Goal: Information Seeking & Learning: Learn about a topic

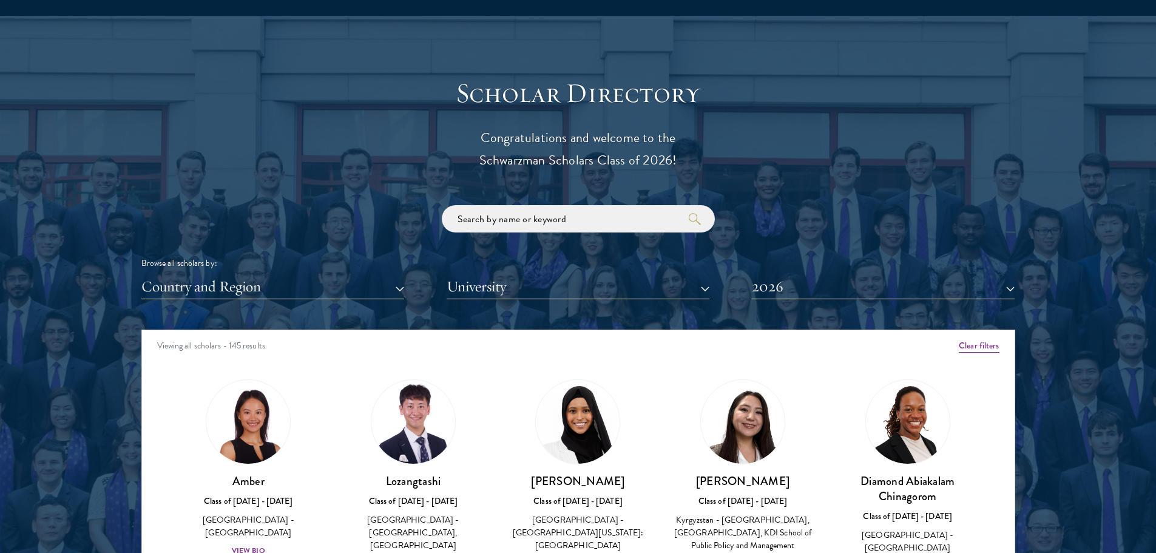
scroll to position [1300, 0]
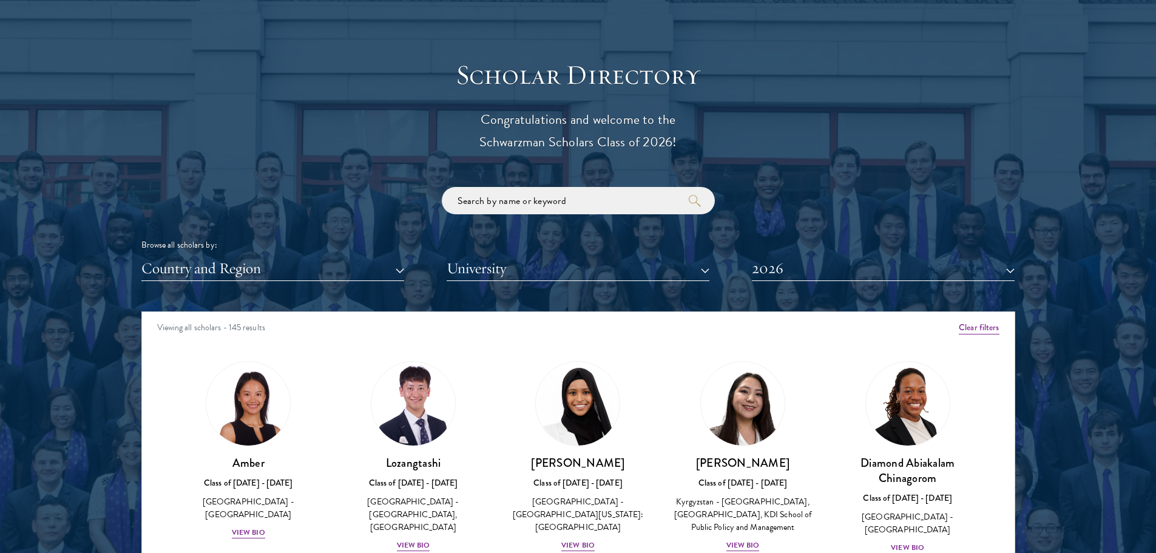
click at [992, 332] on div "Viewing all scholars - 145 results" at bounding box center [578, 329] width 873 height 34
click at [990, 332] on button "Clear filters" at bounding box center [979, 327] width 40 height 13
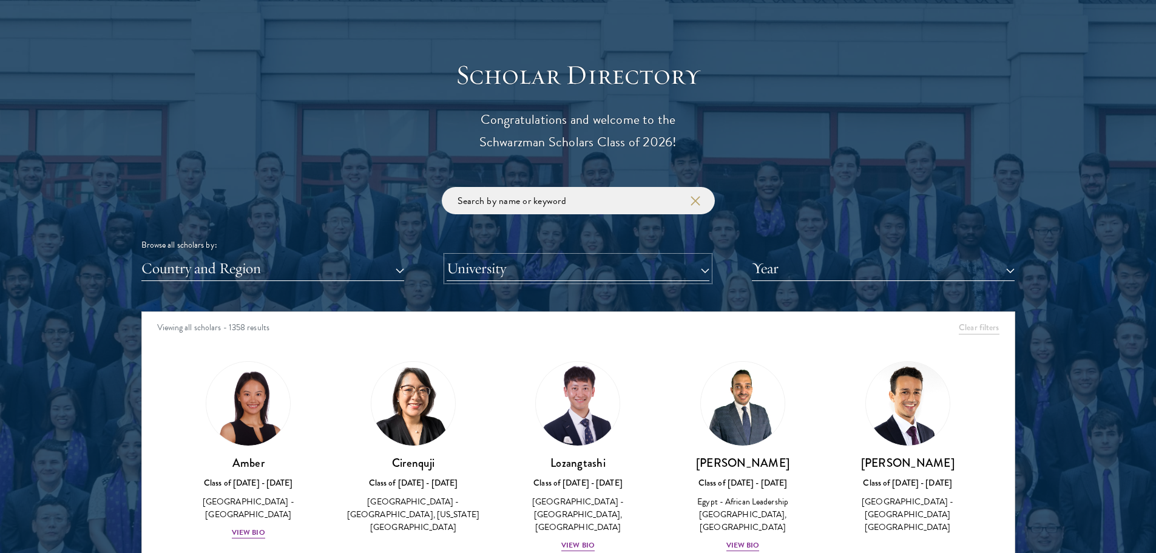
click at [661, 276] on button "University" at bounding box center [578, 268] width 263 height 25
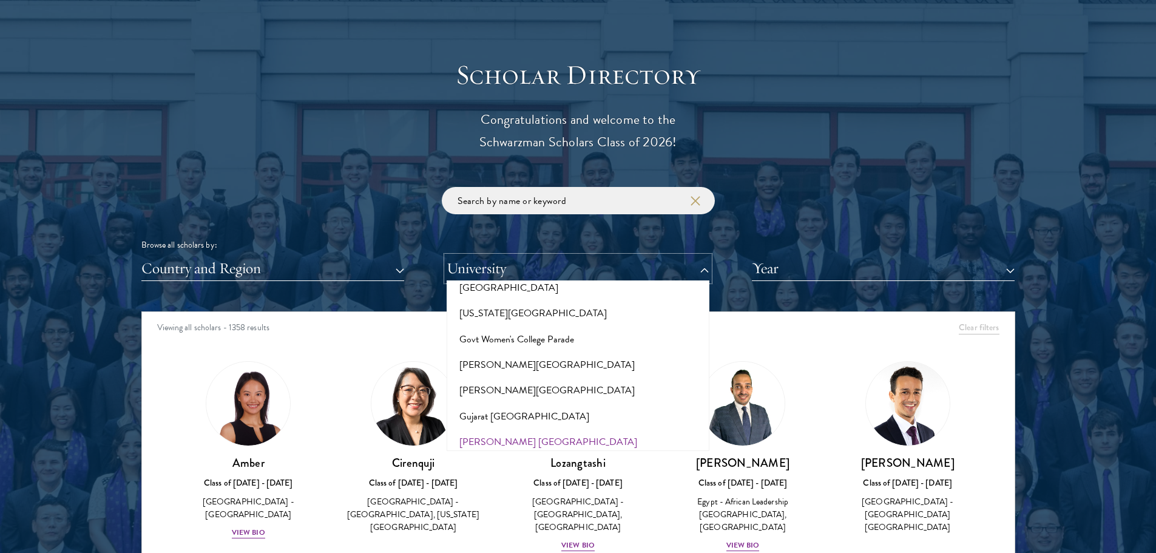
scroll to position [2951, 0]
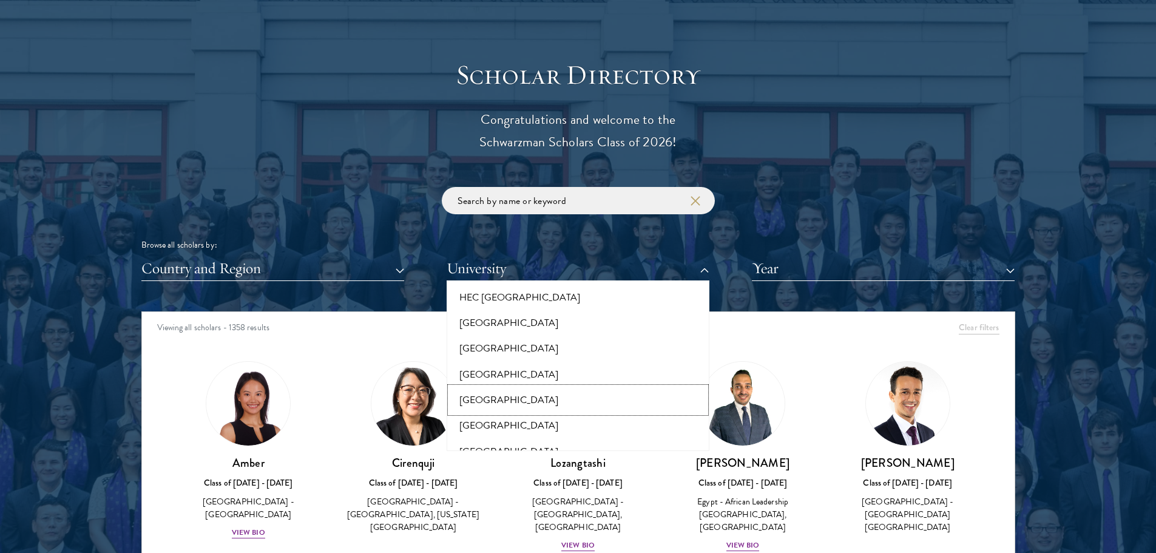
click at [508, 387] on button "[GEOGRAPHIC_DATA]" at bounding box center [577, 399] width 255 height 25
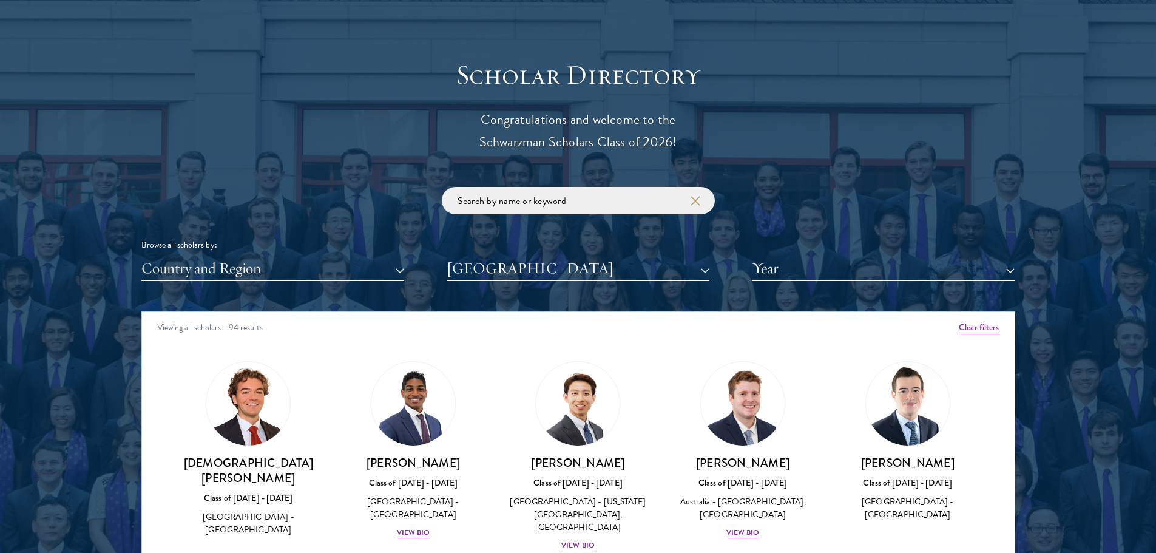
click at [529, 155] on div "Scholar Directory Congratulations and welcome to the Schwarzman Scholars Class …" at bounding box center [578, 366] width 874 height 617
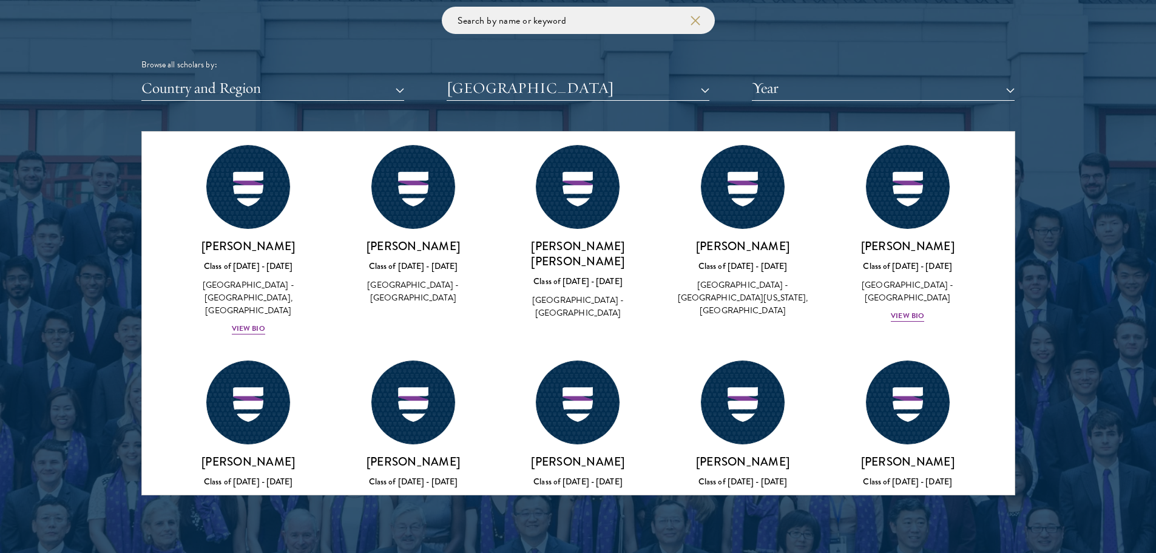
scroll to position [3446, 0]
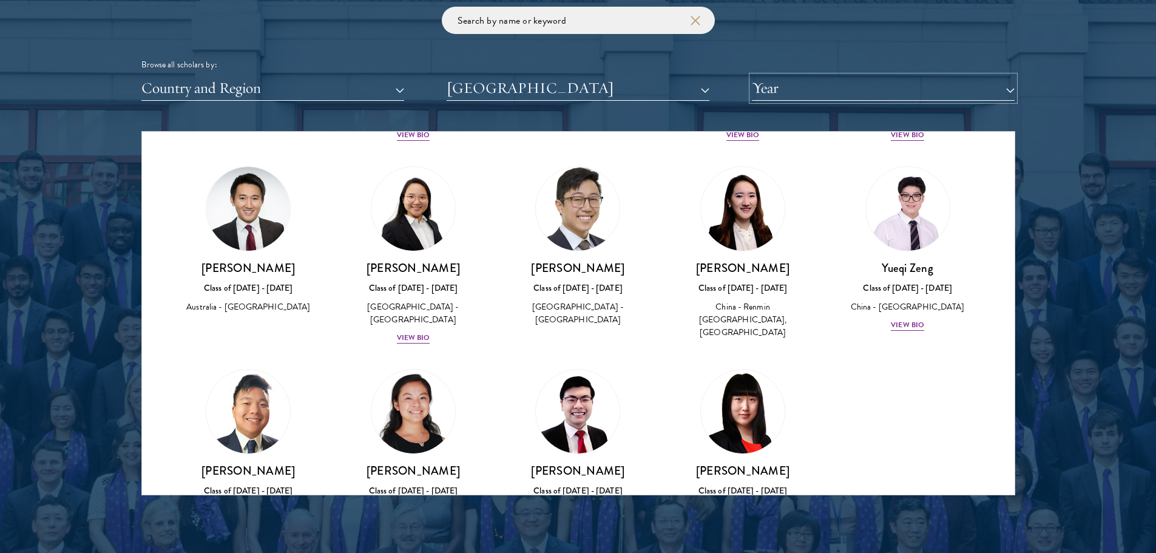
click at [771, 84] on button "Year" at bounding box center [883, 88] width 263 height 25
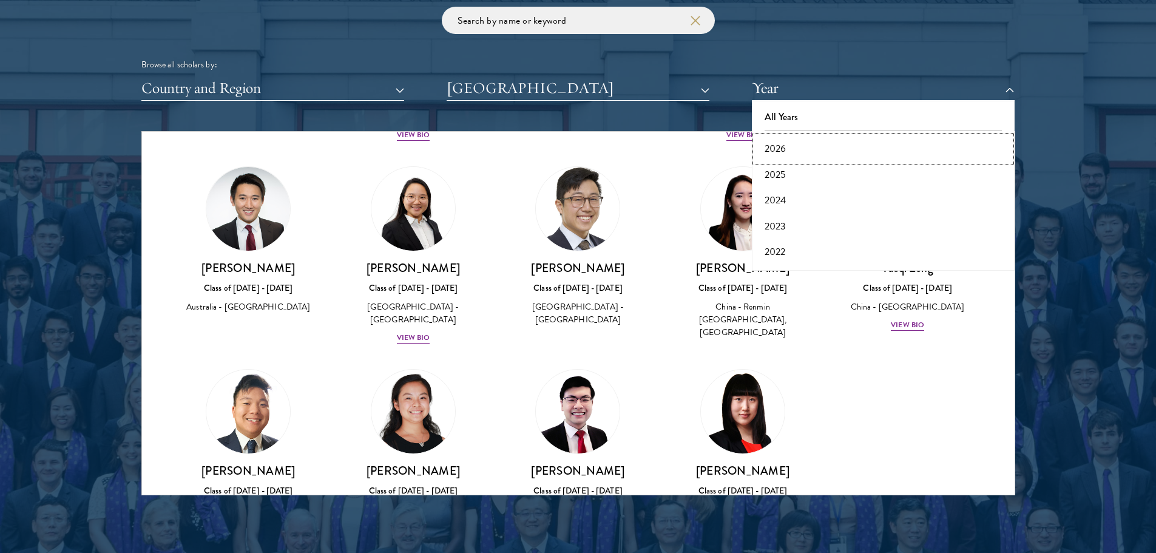
click at [784, 137] on button "2026" at bounding box center [882, 148] width 255 height 25
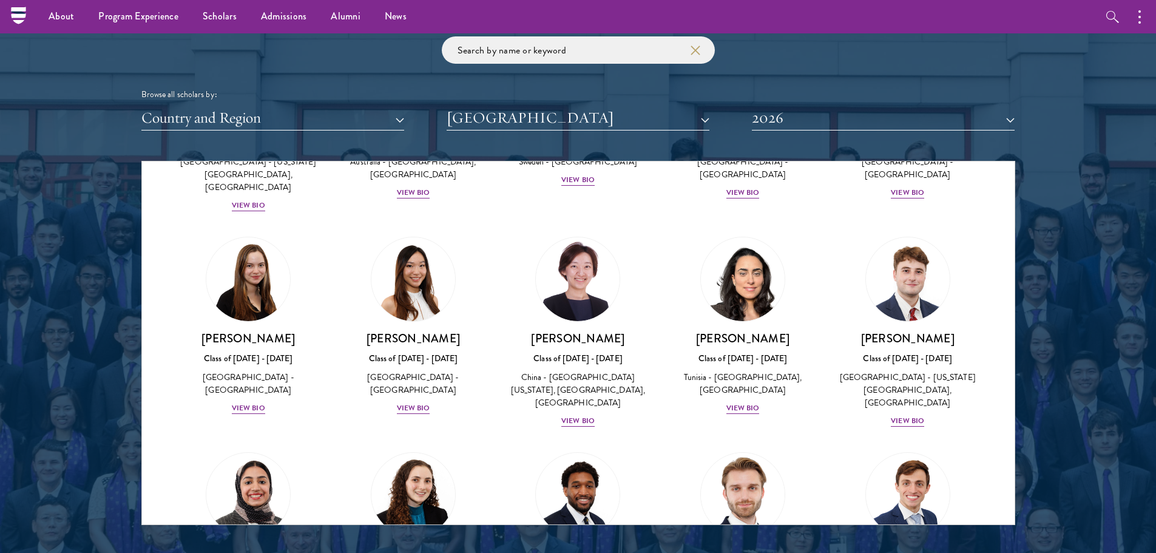
scroll to position [279, 0]
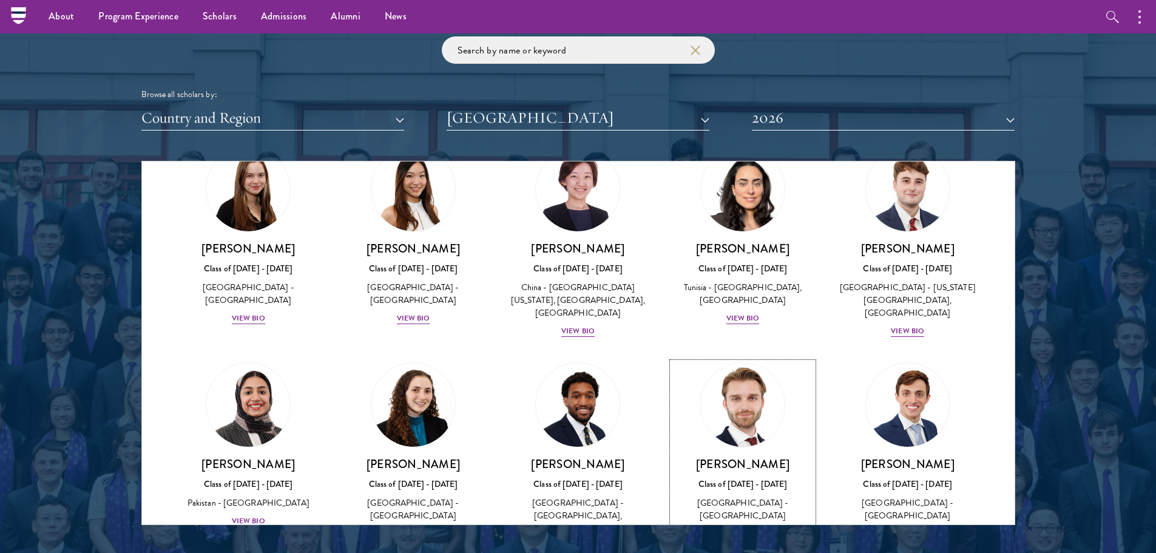
click at [725, 395] on img at bounding box center [743, 405] width 92 height 92
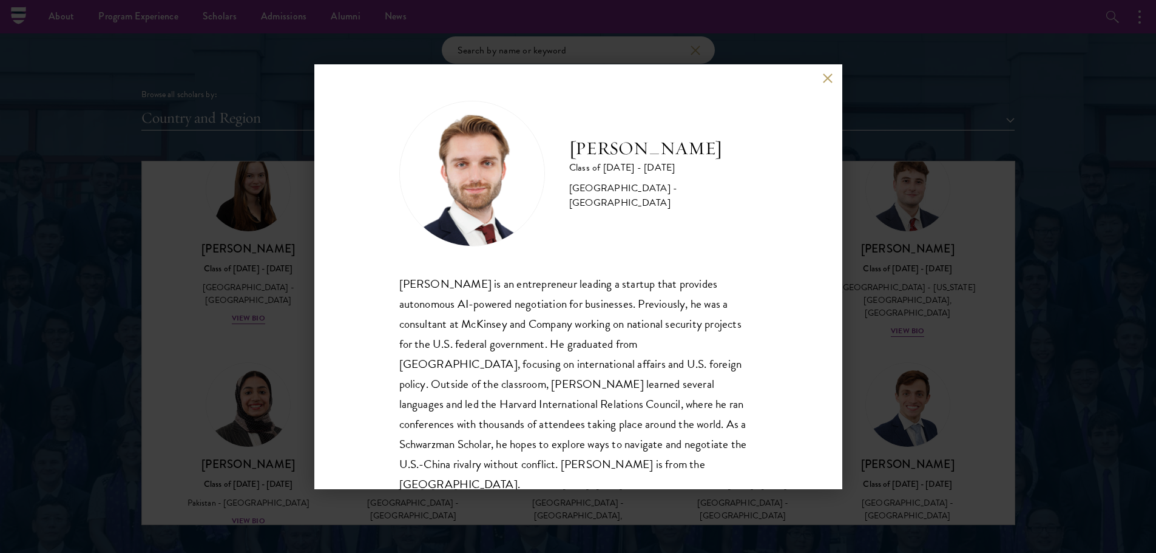
scroll to position [21, 0]
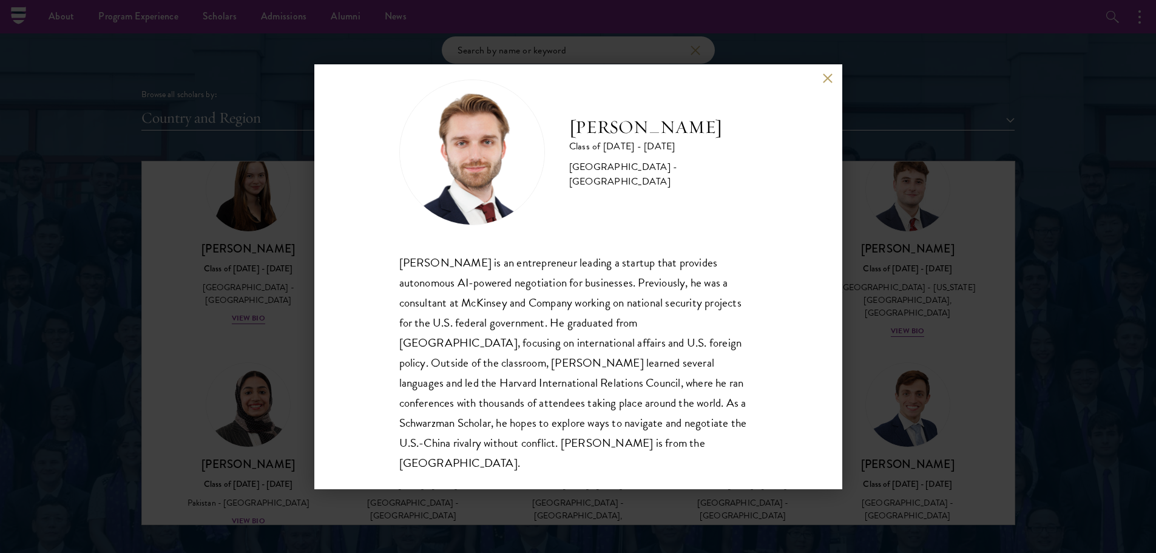
click at [825, 82] on button at bounding box center [828, 78] width 10 height 10
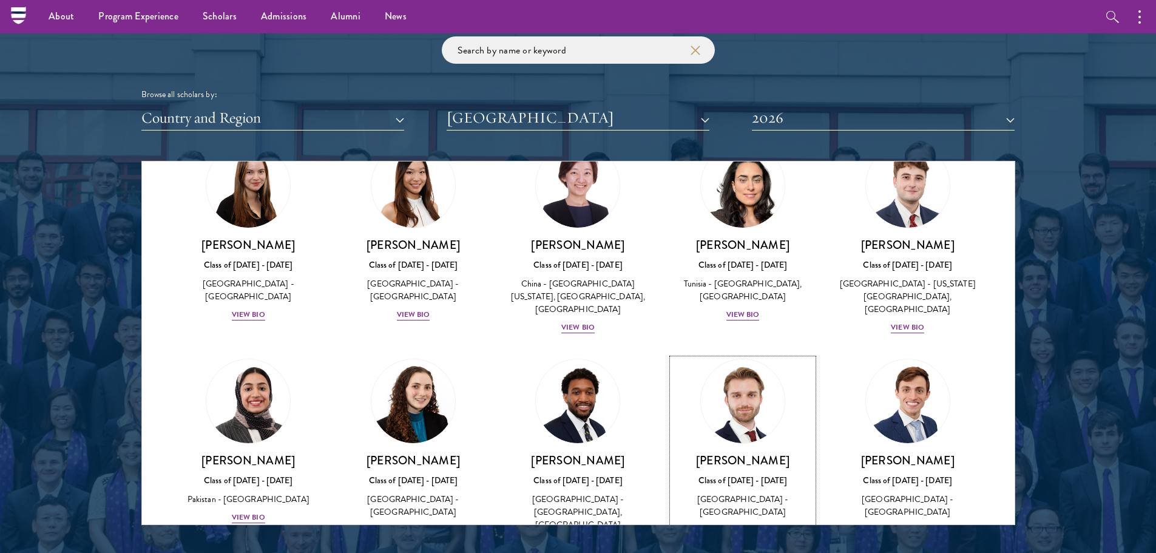
scroll to position [322, 0]
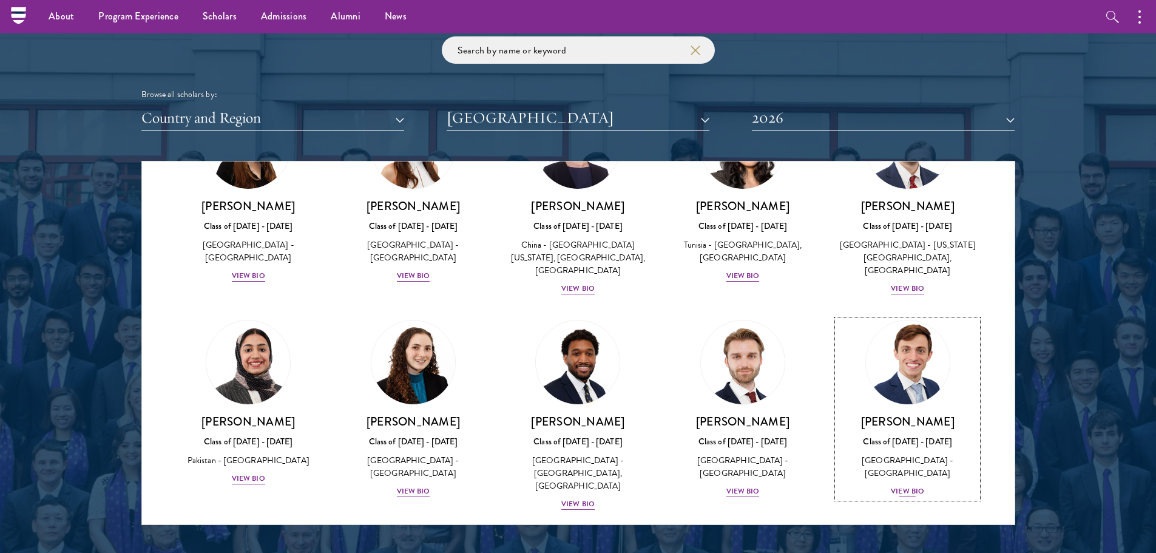
click at [925, 427] on h3 "[PERSON_NAME]" at bounding box center [907, 421] width 141 height 15
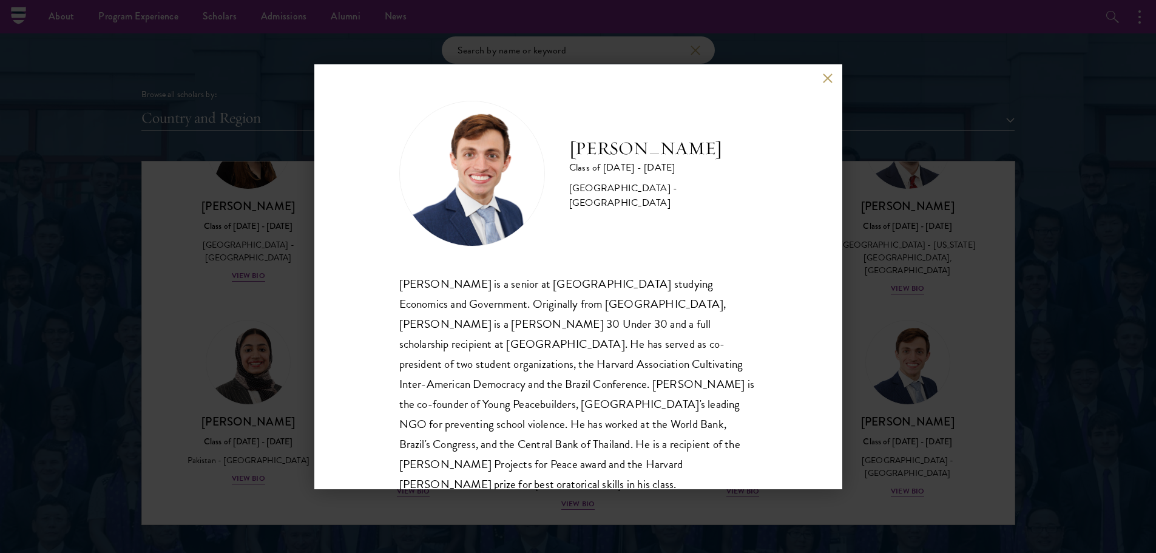
drag, startPoint x: 570, startPoint y: 129, endPoint x: 693, endPoint y: 186, distance: 135.2
click at [693, 161] on h2 "[PERSON_NAME]" at bounding box center [663, 149] width 188 height 24
copy h2 "[PERSON_NAME]"
click at [780, 102] on div "[PERSON_NAME] Class of [DATE] - [DATE] [GEOGRAPHIC_DATA] - [GEOGRAPHIC_DATA] [P…" at bounding box center [578, 276] width 528 height 425
click at [819, 82] on div "[PERSON_NAME] Class of [DATE] - [DATE] [GEOGRAPHIC_DATA] - [GEOGRAPHIC_DATA] [P…" at bounding box center [578, 276] width 528 height 425
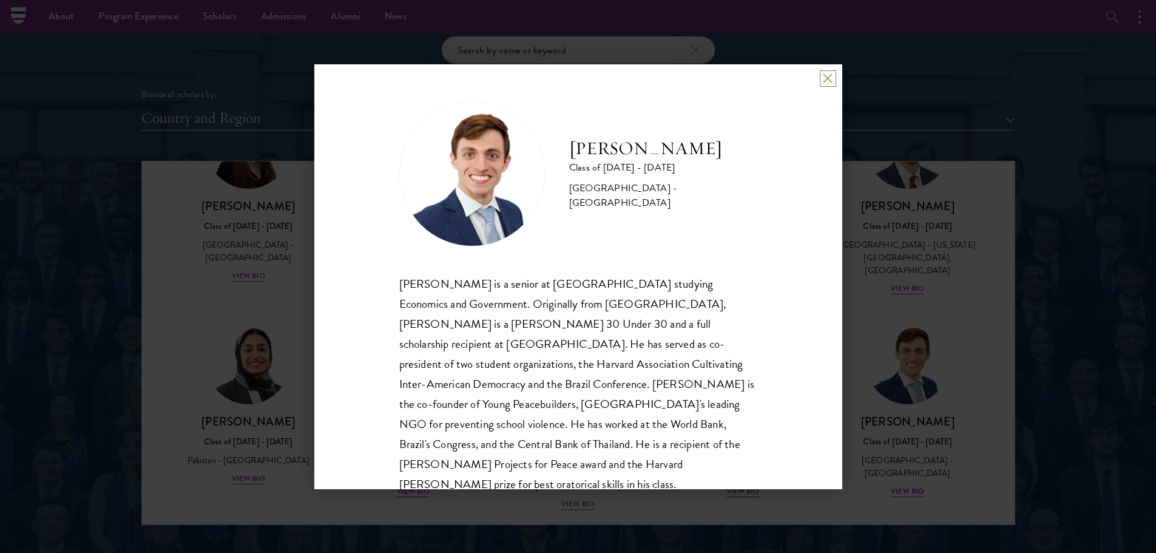
click at [825, 82] on button at bounding box center [828, 78] width 10 height 10
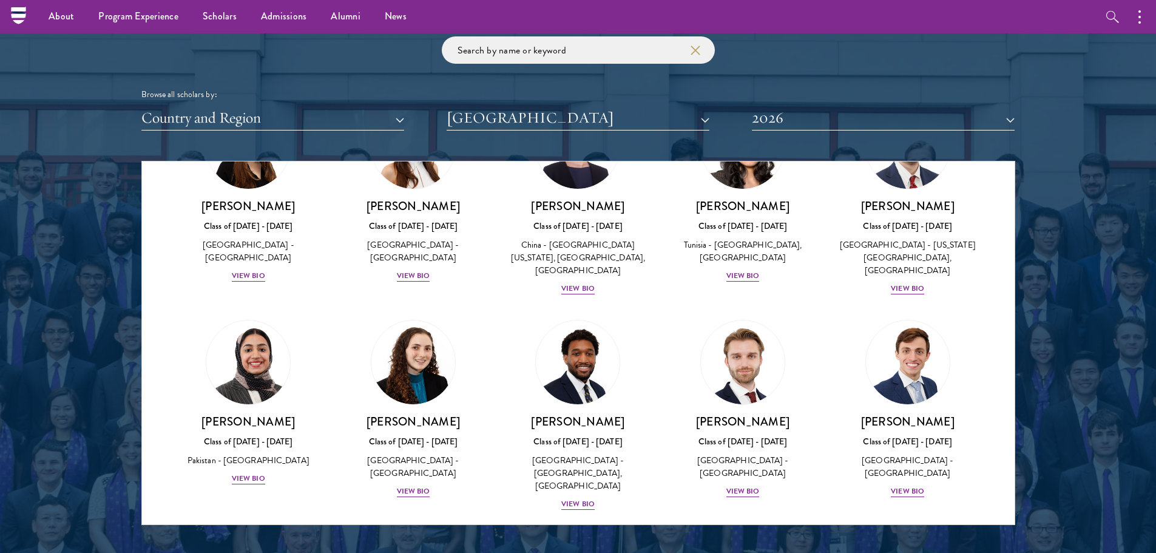
click at [844, 125] on button "2026" at bounding box center [883, 118] width 263 height 25
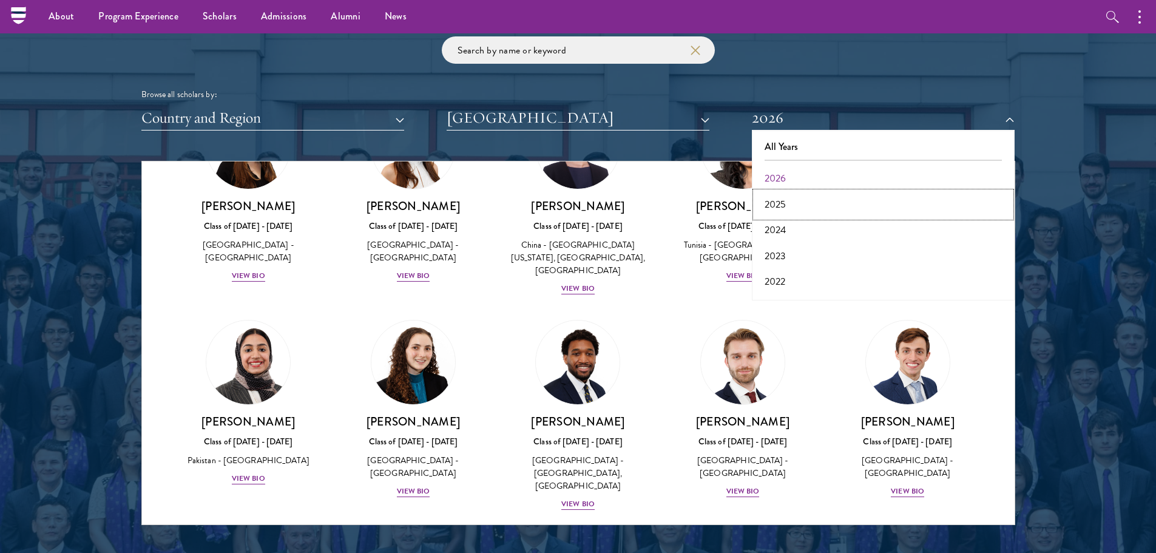
click at [797, 208] on button "2025" at bounding box center [882, 204] width 255 height 25
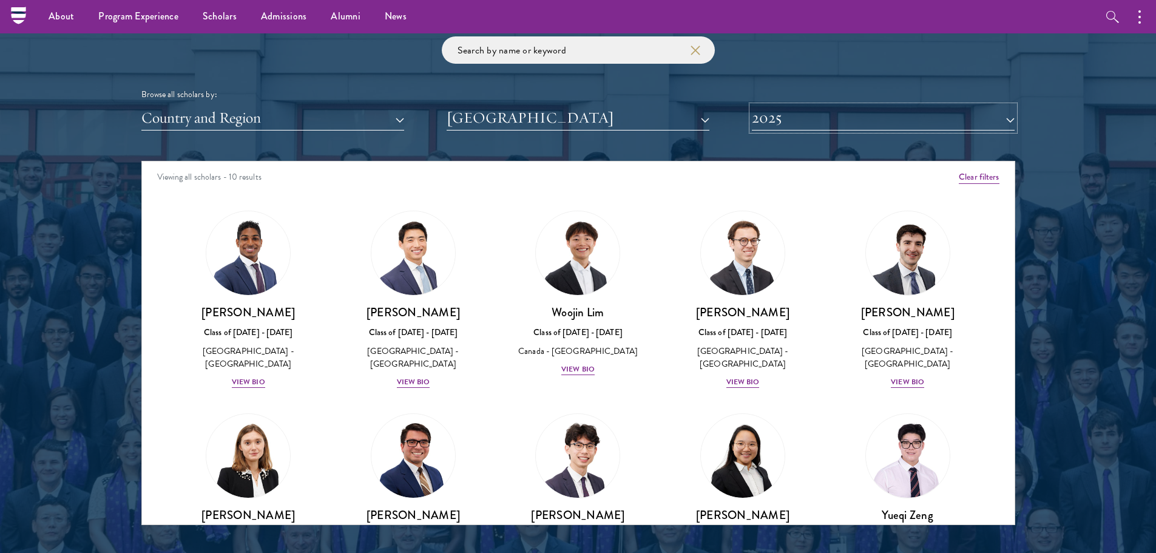
click at [781, 129] on button "2025" at bounding box center [883, 118] width 263 height 25
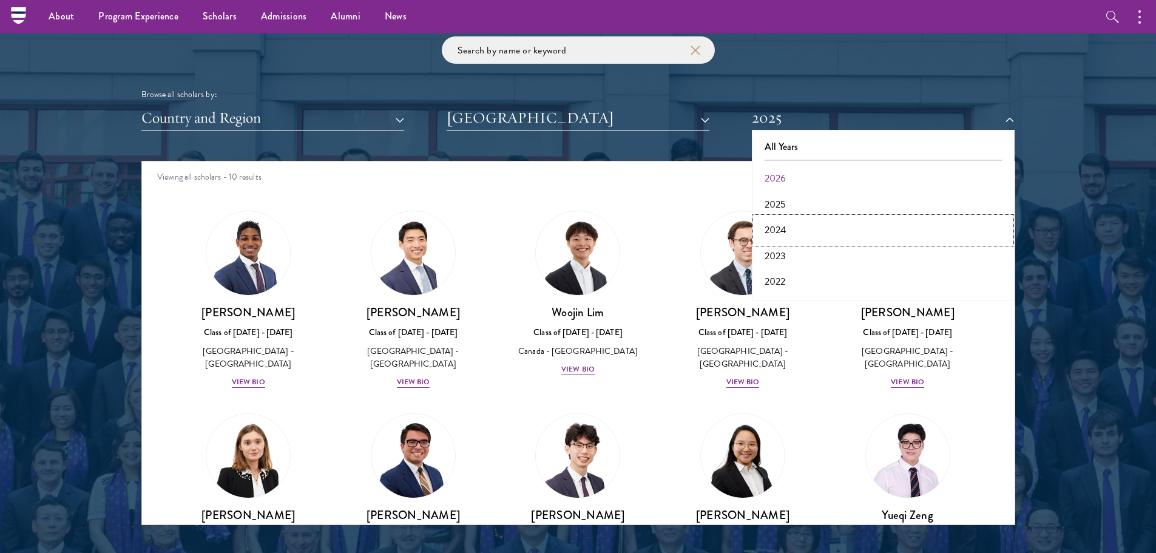
click at [785, 232] on button "2024" at bounding box center [882, 229] width 255 height 25
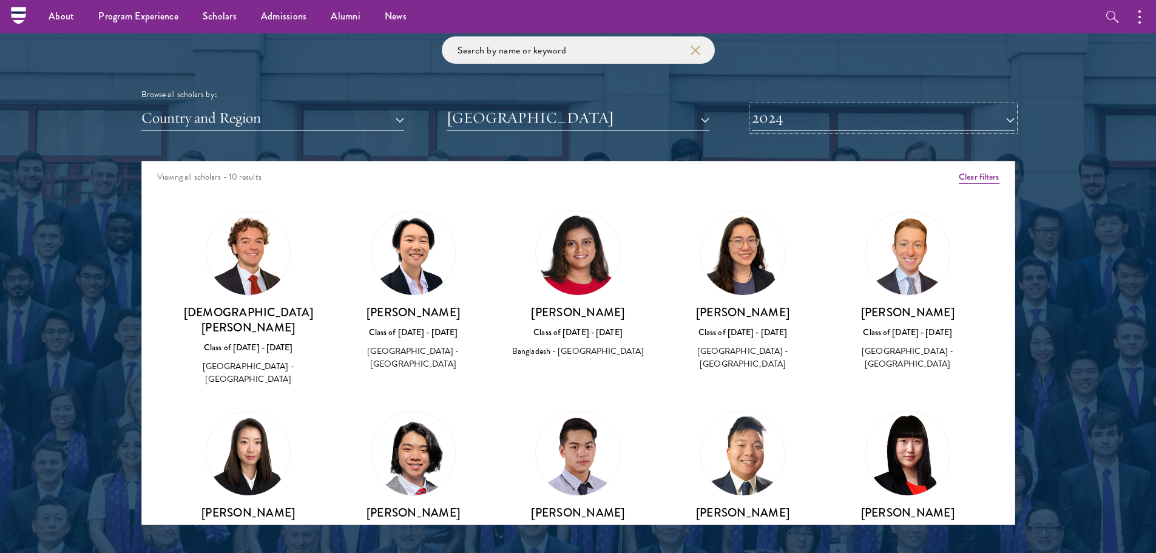
click at [799, 122] on button "2024" at bounding box center [883, 118] width 263 height 25
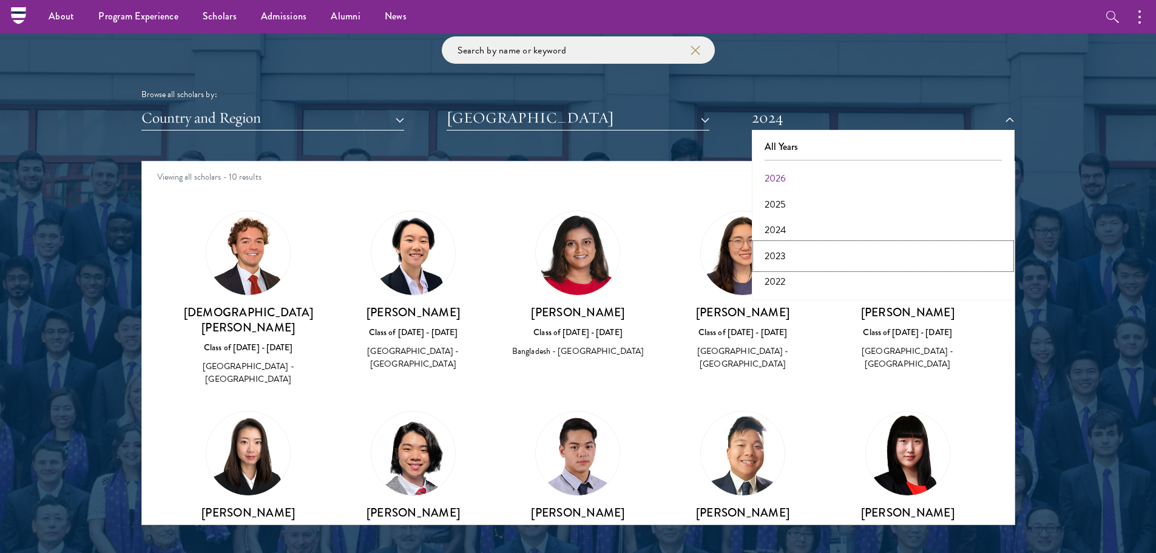
click at [769, 259] on button "2023" at bounding box center [882, 255] width 255 height 25
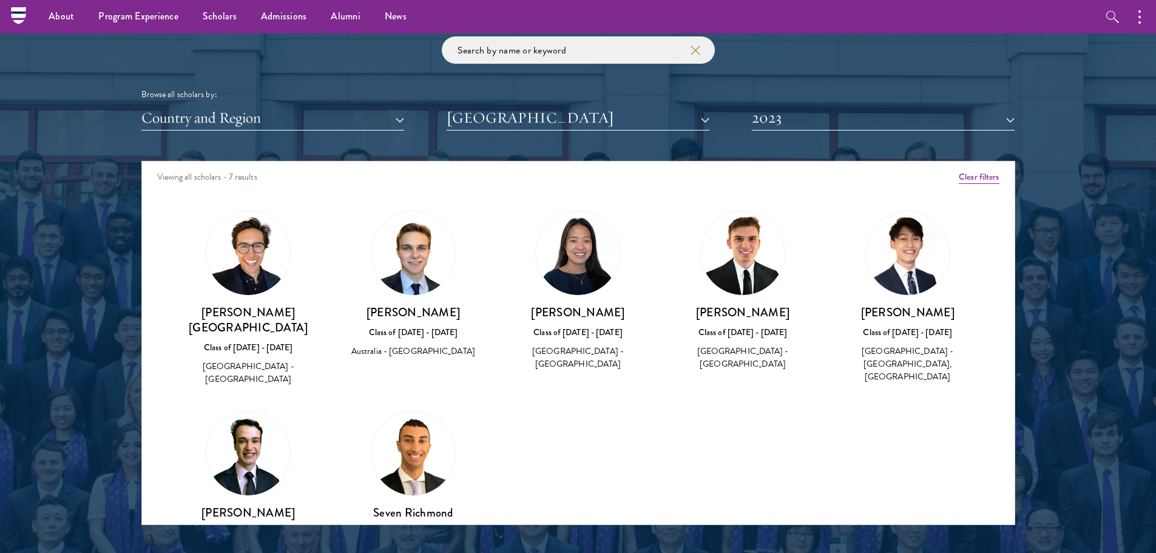
click at [782, 132] on div "Scholar Directory Congratulations and welcome to the Schwarzman Scholars Class …" at bounding box center [578, 216] width 874 height 617
click at [773, 126] on button "2023" at bounding box center [883, 118] width 263 height 25
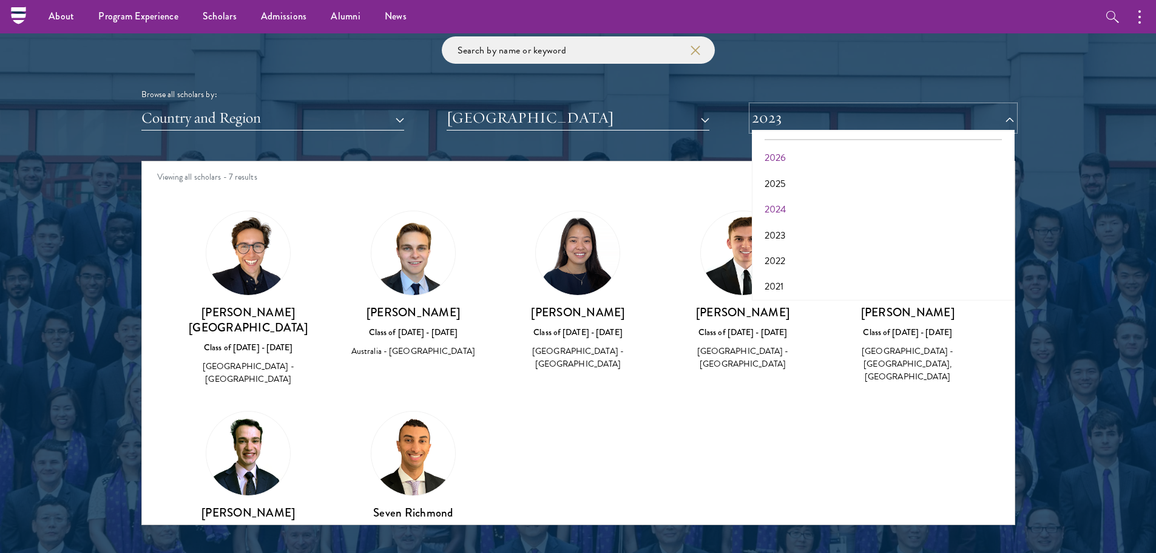
scroll to position [21, 0]
click at [775, 254] on button "2022" at bounding box center [882, 260] width 255 height 25
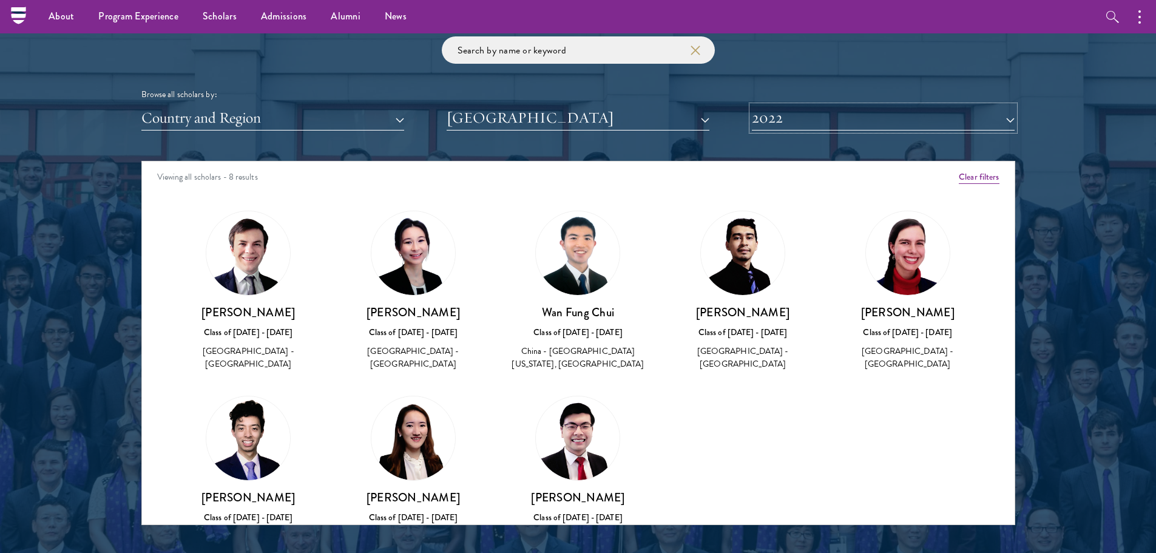
click at [781, 118] on button "2022" at bounding box center [883, 118] width 263 height 25
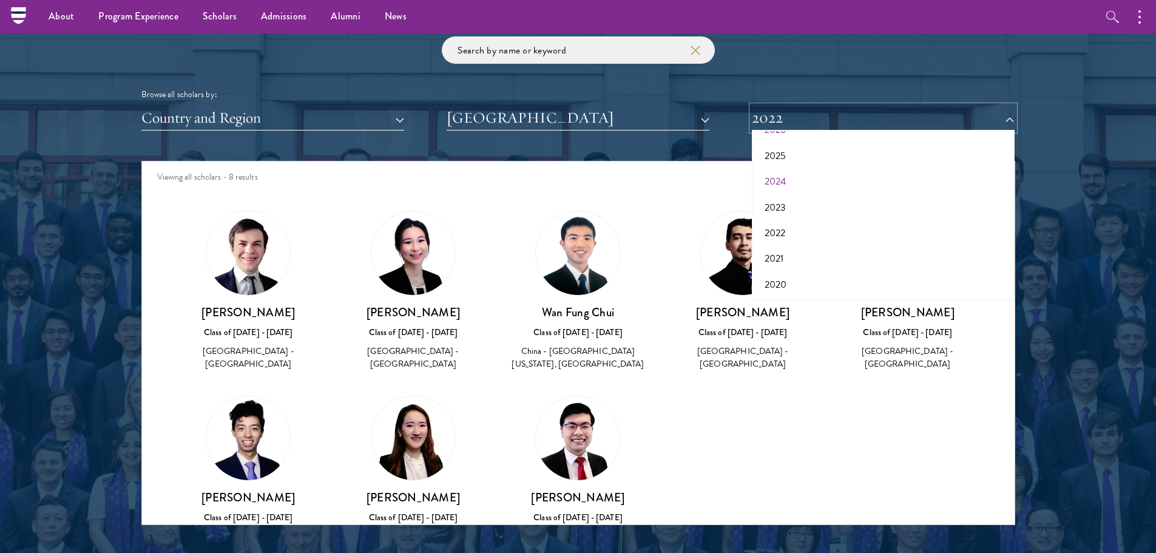
scroll to position [50, 0]
click at [764, 263] on button "2021" at bounding box center [882, 257] width 255 height 25
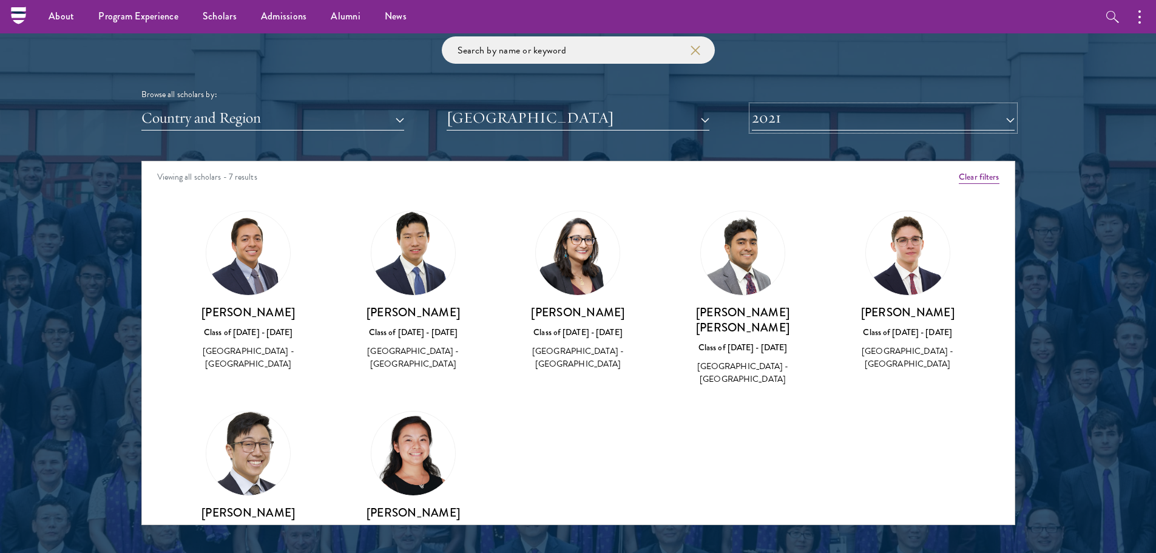
click at [789, 126] on button "2021" at bounding box center [883, 118] width 263 height 25
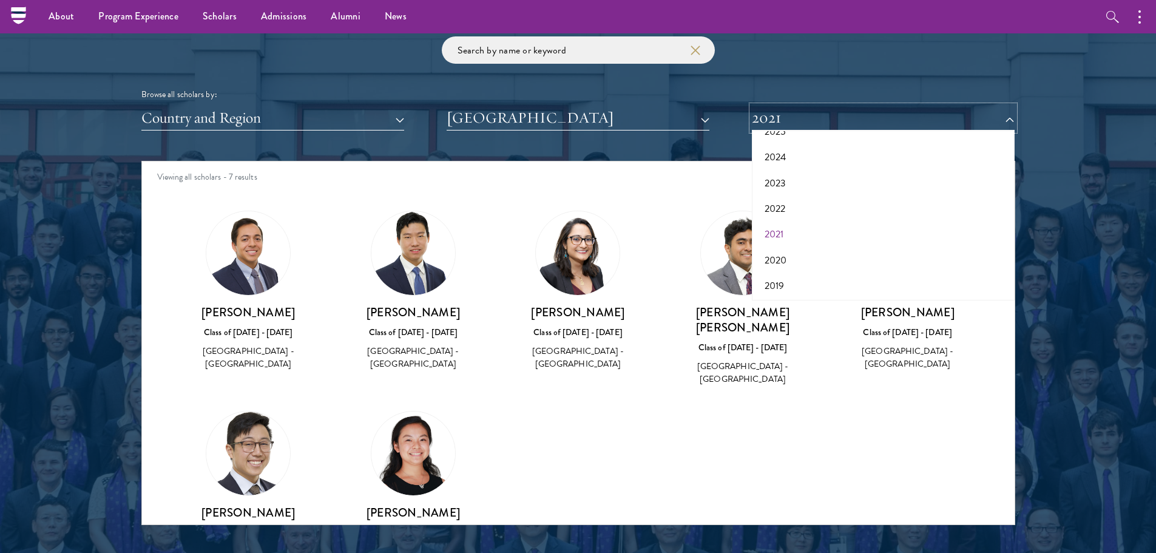
scroll to position [73, 0]
click at [790, 263] on button "2020" at bounding box center [882, 259] width 255 height 25
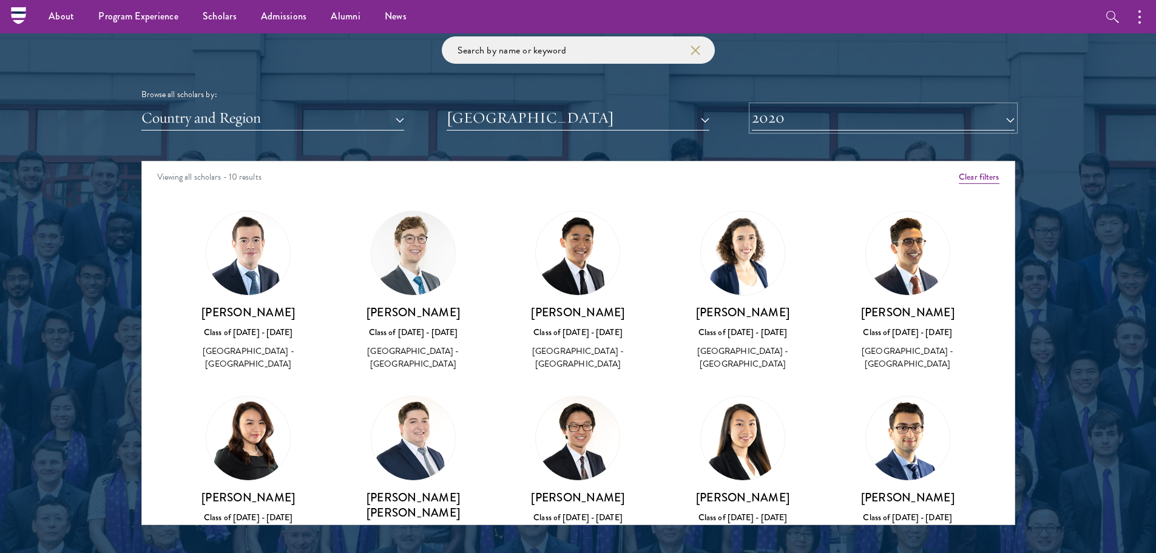
click at [772, 113] on button "2020" at bounding box center [883, 118] width 263 height 25
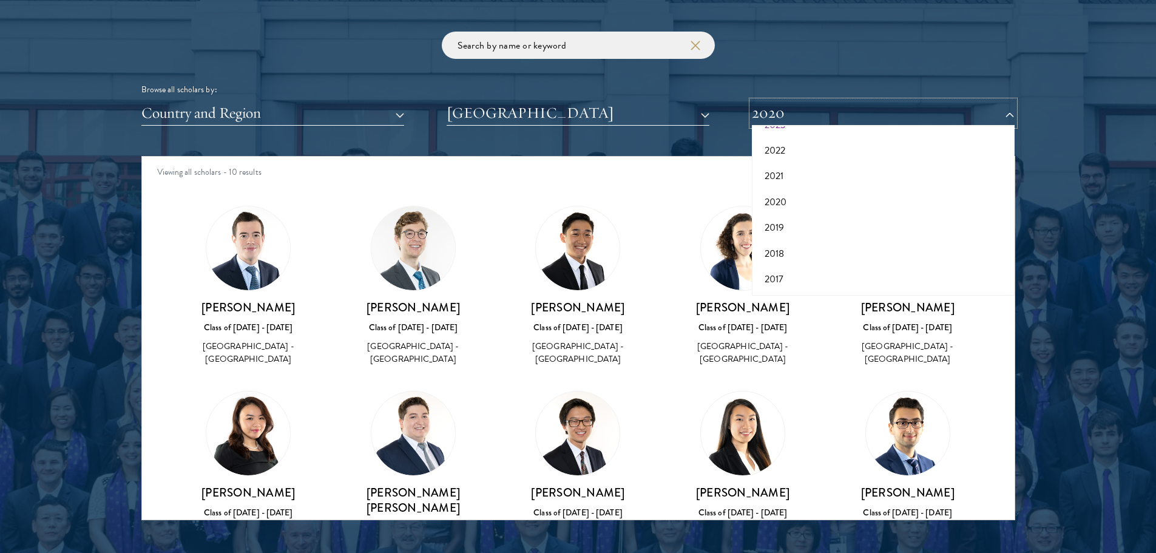
scroll to position [1454, 0]
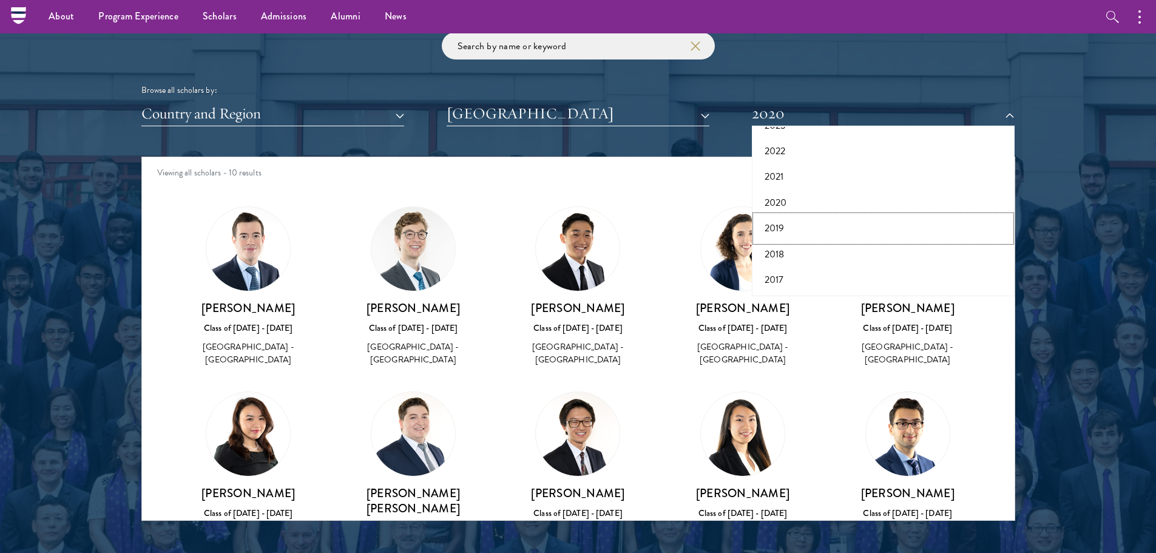
click at [780, 223] on button "2019" at bounding box center [882, 227] width 255 height 25
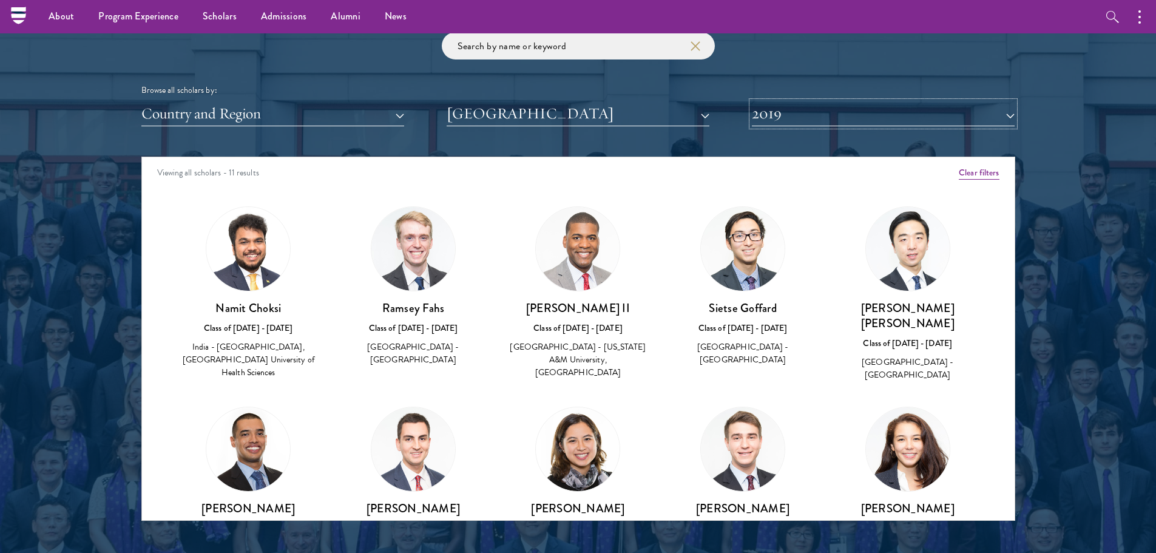
click at [797, 112] on button "2019" at bounding box center [883, 113] width 263 height 25
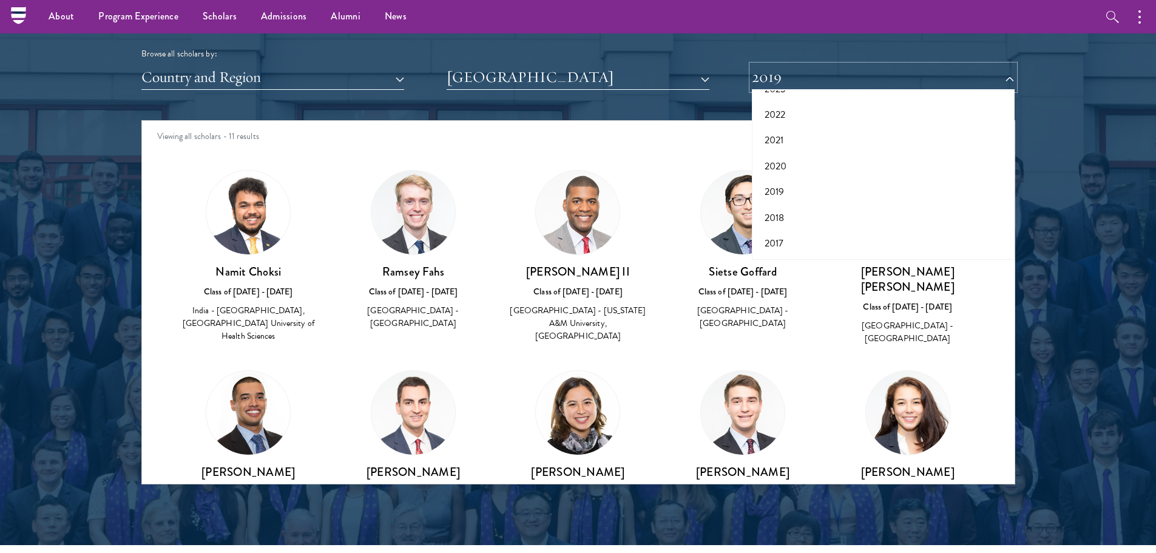
scroll to position [1490, 0]
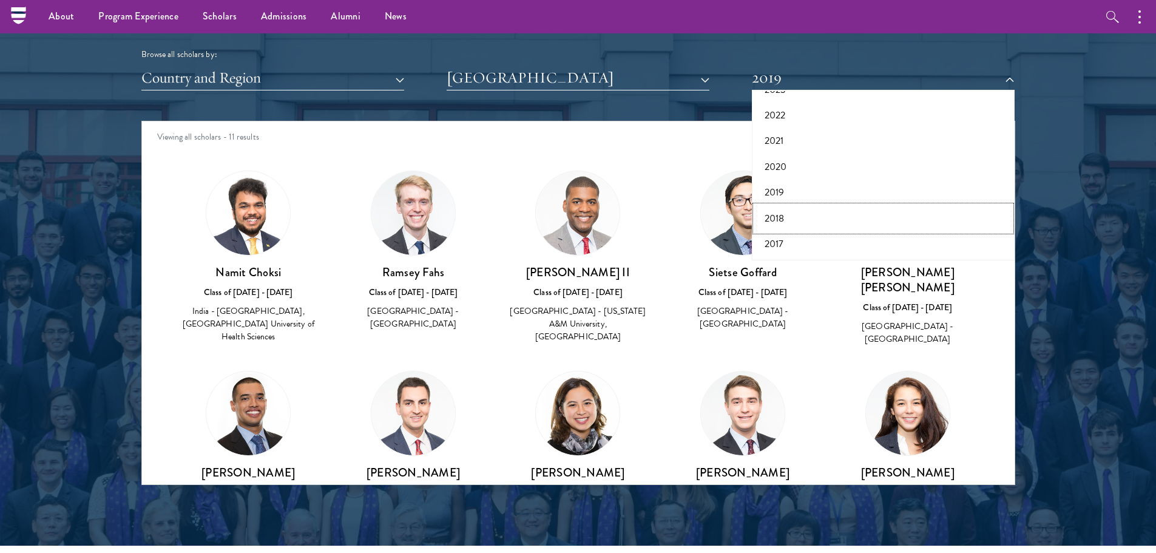
click at [783, 216] on button "2018" at bounding box center [882, 218] width 255 height 25
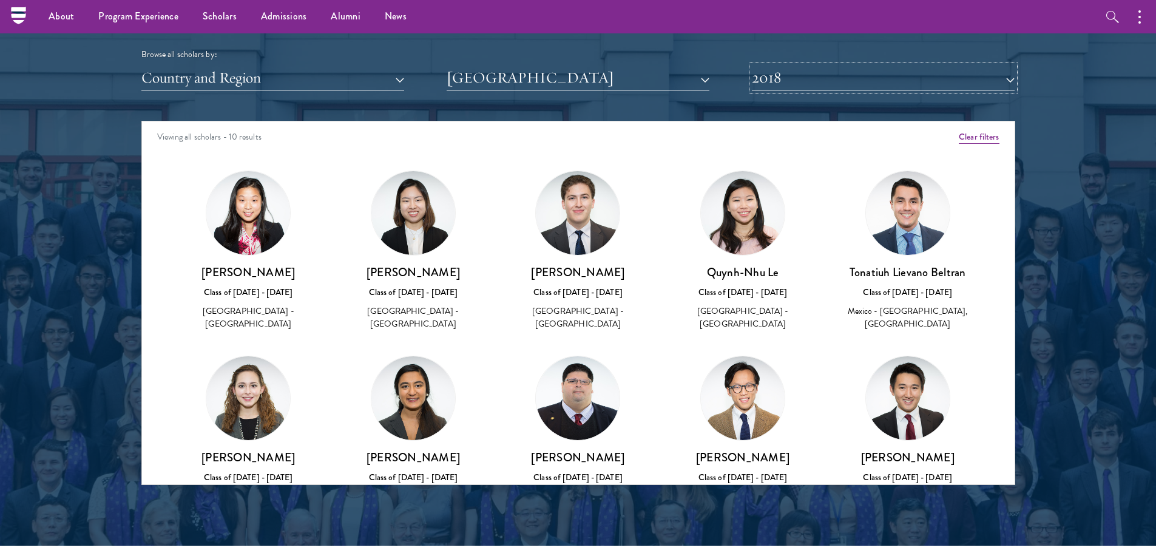
click at [825, 90] on button "2018" at bounding box center [883, 78] width 263 height 25
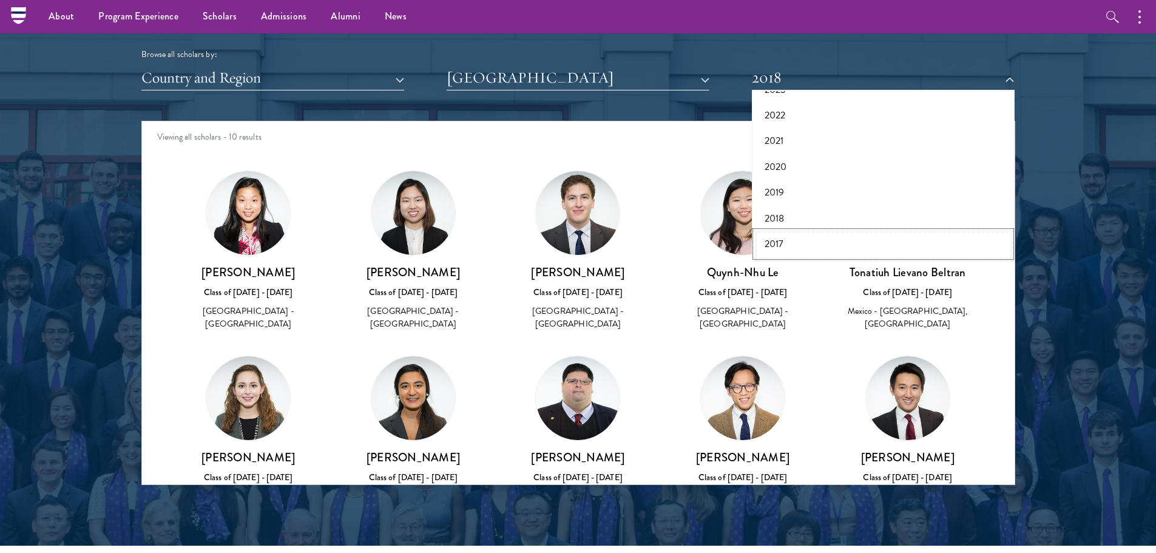
click at [788, 246] on button "2017" at bounding box center [882, 243] width 255 height 25
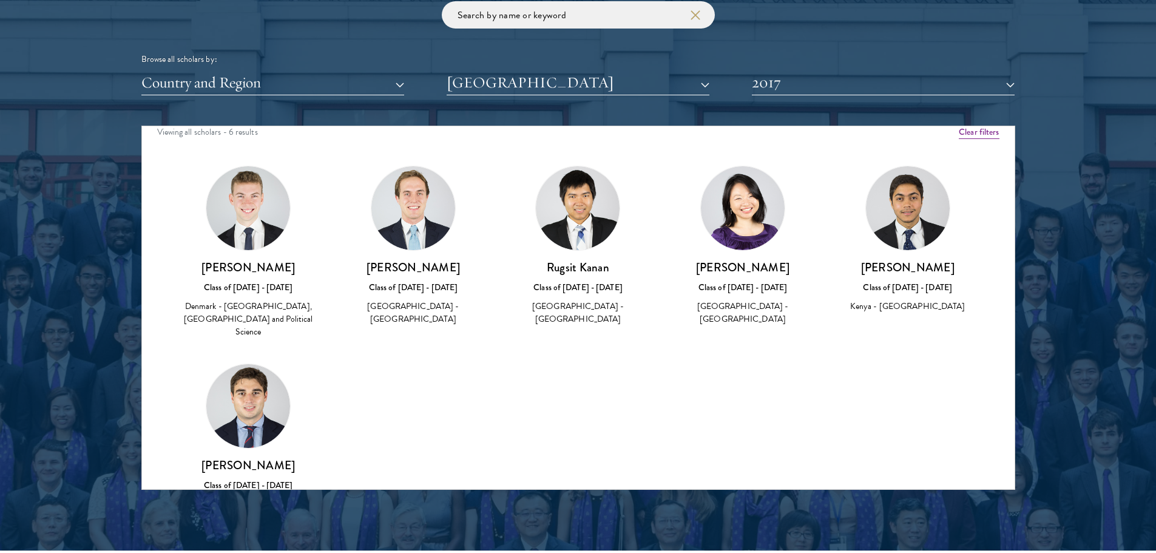
scroll to position [8, 0]
drag, startPoint x: 729, startPoint y: 339, endPoint x: 945, endPoint y: 265, distance: 228.9
click at [945, 265] on h3 "[PERSON_NAME]" at bounding box center [907, 268] width 141 height 15
click at [863, 81] on button "2017" at bounding box center [883, 82] width 263 height 25
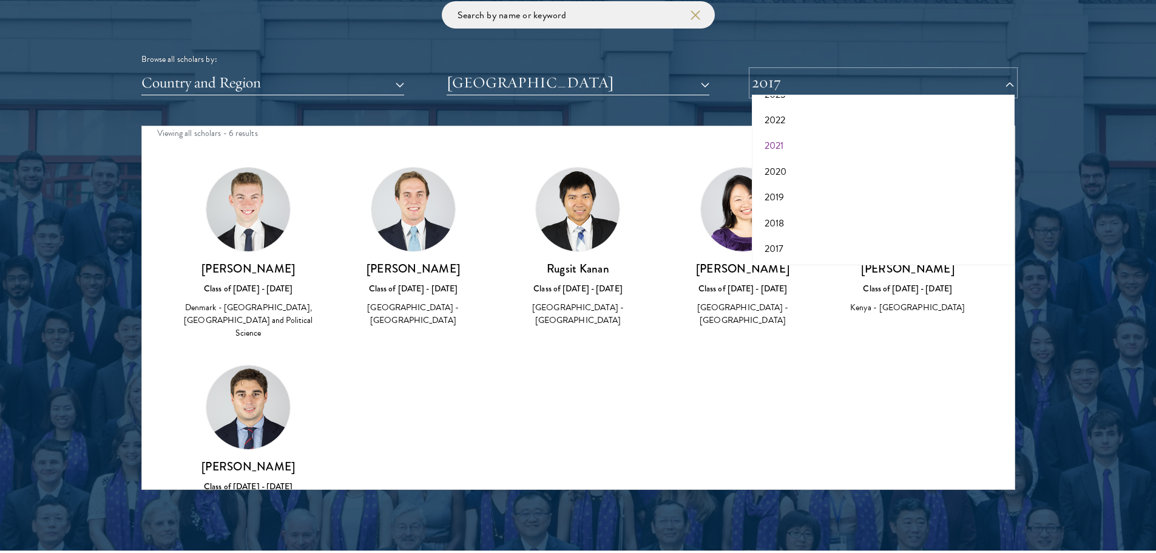
scroll to position [0, 0]
click at [809, 136] on button "2026" at bounding box center [882, 142] width 255 height 25
